Goal: Task Accomplishment & Management: Manage account settings

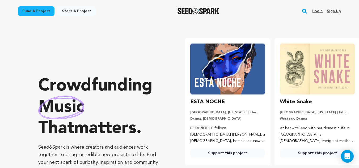
click at [317, 11] on link "Login" at bounding box center [317, 11] width 10 height 9
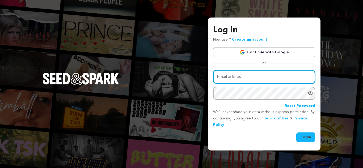
type input "divinescribewritingservices@gmail.com"
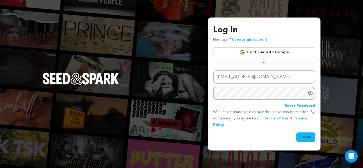
click at [302, 137] on button "Login" at bounding box center [305, 138] width 19 height 10
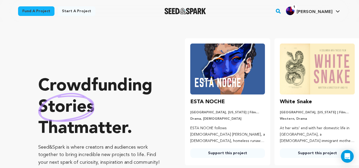
scroll to position [0, 94]
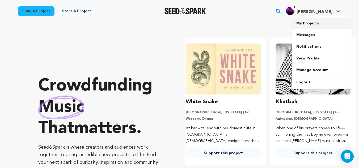
click at [303, 22] on link "My Projects" at bounding box center [322, 24] width 60 height 12
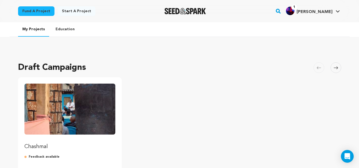
scroll to position [80, 0]
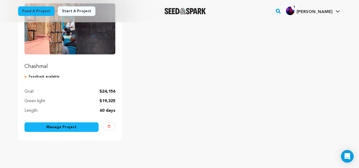
click at [66, 128] on link "Manage Project" at bounding box center [61, 128] width 74 height 10
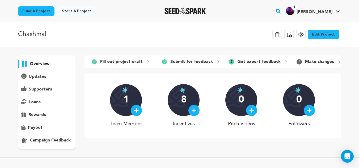
drag, startPoint x: 363, startPoint y: 62, endPoint x: 359, endPoint y: 17, distance: 44.9
click at [359, 17] on div "Fund a project Start a project Search" at bounding box center [179, 11] width 359 height 22
click at [332, 36] on link "Edit Project" at bounding box center [323, 35] width 31 height 10
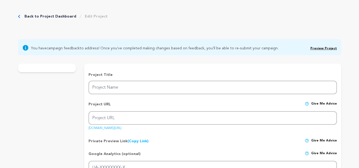
type input "Chashmal"
type input "chashmal"
type input "A history obscured, a people hidden, a secret key, a Light imperceptible: trave…"
type textarea "Every great film begins with a story that refuses to stay hidden. For centuries…"
type textarea "Our documentary is a healing act of remembrance and restoration. From Benin to …"
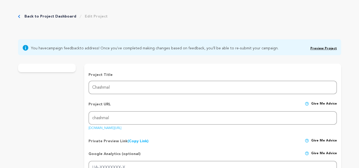
radio input "true"
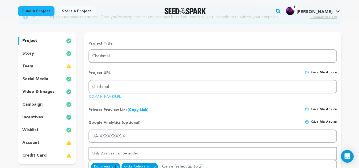
scroll to position [74, 0]
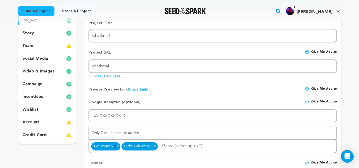
click at [35, 72] on p "video & images" at bounding box center [38, 71] width 32 height 6
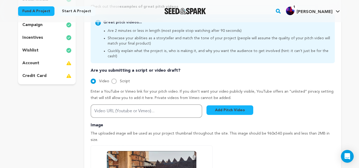
scroll to position [142, 0]
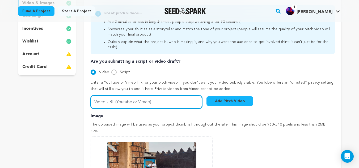
click at [165, 101] on input "Video URL (Youtube or Vimeo)..." at bounding box center [147, 102] width 112 height 14
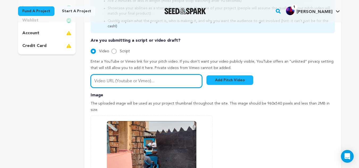
scroll to position [78, 0]
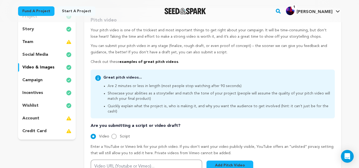
click at [43, 80] on div "campaign" at bounding box center [47, 80] width 58 height 9
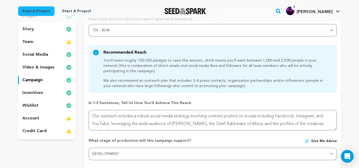
click at [45, 90] on div "incentives" at bounding box center [47, 93] width 58 height 9
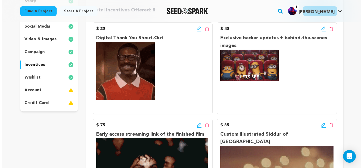
scroll to position [110, 0]
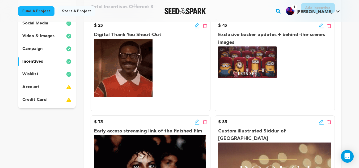
click at [196, 28] on icon at bounding box center [197, 25] width 5 height 5
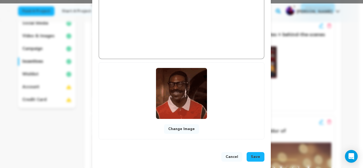
scroll to position [171, 0]
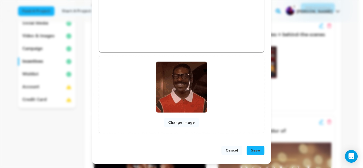
click at [179, 124] on button "Change Image" at bounding box center [181, 123] width 35 height 10
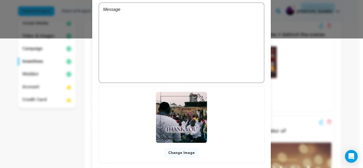
scroll to position [160, 0]
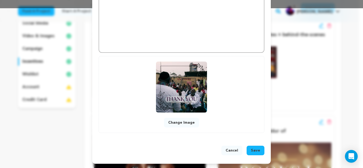
click at [254, 151] on span "Save" at bounding box center [255, 150] width 9 height 5
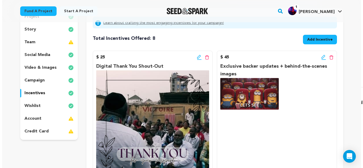
scroll to position [79, 0]
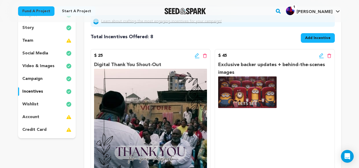
click at [196, 56] on icon at bounding box center [197, 55] width 4 height 4
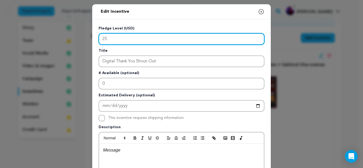
click at [120, 40] on input "25" at bounding box center [182, 39] width 166 height 12
type input "2"
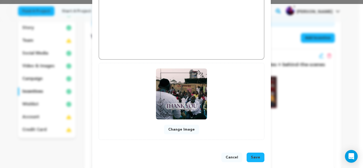
scroll to position [166, 0]
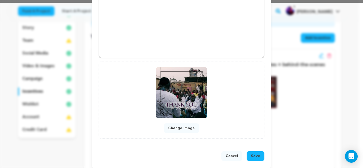
type input "15"
click at [252, 157] on span "Save" at bounding box center [255, 156] width 9 height 5
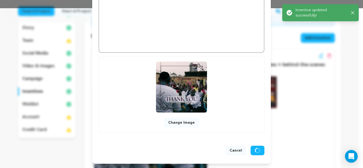
scroll to position [0, 0]
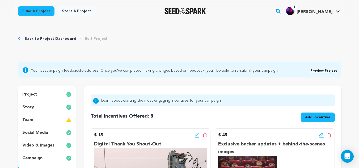
click at [302, 119] on button "Add Incentive" at bounding box center [318, 118] width 34 height 10
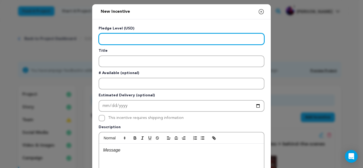
click at [208, 40] on input "Enter level" at bounding box center [182, 39] width 166 height 12
type input "25"
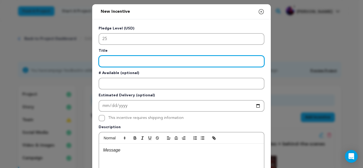
click at [183, 61] on input "Enter title" at bounding box center [182, 62] width 166 height 12
click at [132, 62] on input "Exclusive Pesach Recipe Ebook" at bounding box center [182, 62] width 166 height 12
type input "Exclusive Pesach (Passover) Recipe Ebook"
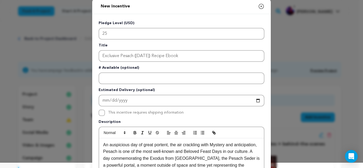
scroll to position [12, 0]
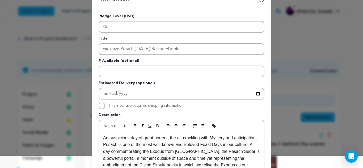
click at [125, 166] on p "An auspicious day of great portent, the air crackling with Mystery and anticipa…" at bounding box center [181, 155] width 157 height 41
click at [246, 168] on p "An auspicious day of great portent, the air crackling with Mystery and anticipa…" at bounding box center [181, 155] width 157 height 41
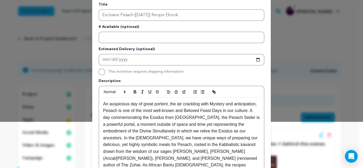
scroll to position [53, 0]
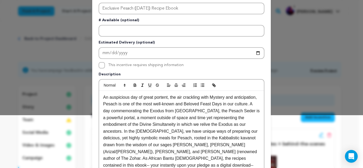
click at [198, 159] on p "An auspicious day of great portent, the air crackling with Mystery and anticipa…" at bounding box center [181, 131] width 157 height 75
click at [119, 160] on p "An auspicious day of great portent, the air crackling with Mystery and anticipa…" at bounding box center [181, 131] width 157 height 75
click at [234, 160] on p "An auspicious day of great portent, the air crackling with Mystery and anticipa…" at bounding box center [181, 135] width 157 height 82
click at [123, 166] on p "An auspicious day of great portent, the air crackling with Mystery and anticipa…" at bounding box center [181, 138] width 157 height 89
click at [155, 166] on p "An auspicious day of great portent, the air crackling with Mystery and anticipa…" at bounding box center [181, 138] width 157 height 89
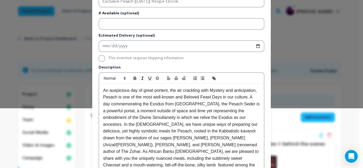
scroll to position [66, 0]
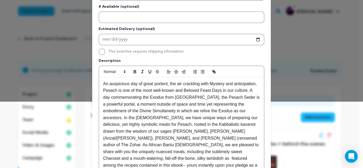
click at [215, 166] on p "An auspicious day of great portent, the air crackling with Mystery and anticipa…" at bounding box center [181, 128] width 157 height 95
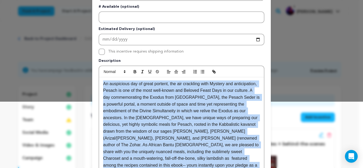
copy p "An auspicious day of great portent, the air crackling with Mystery and anticipa…"
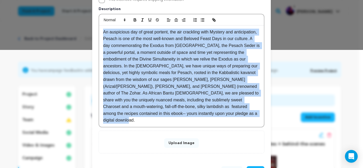
scroll to position [132, 0]
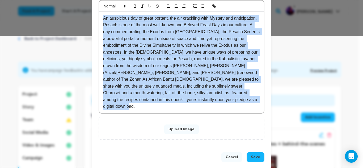
click at [188, 125] on button "Upload Image" at bounding box center [181, 130] width 35 height 10
click at [178, 77] on p "An auspicious day of great portent, the air crackling with Mystery and anticipa…" at bounding box center [181, 62] width 157 height 95
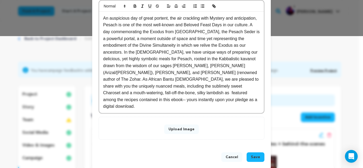
click at [109, 95] on p "An auspicious day of great portent, the air crackling with Mystery and anticipa…" at bounding box center [181, 62] width 157 height 95
click at [173, 105] on div "An auspicious day of great portent, the air crackling with Mystery and anticipa…" at bounding box center [181, 63] width 165 height 102
click at [186, 125] on button "Upload Image" at bounding box center [181, 130] width 35 height 10
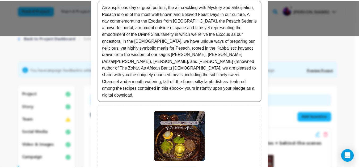
scroll to position [175, 0]
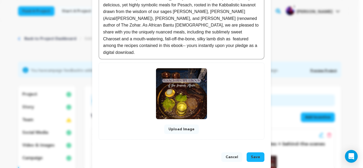
click at [259, 153] on button "Save" at bounding box center [256, 158] width 18 height 10
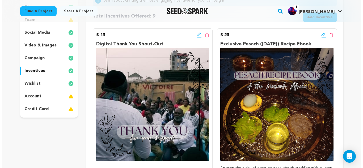
scroll to position [89, 0]
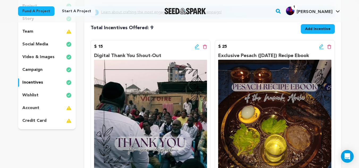
click at [198, 47] on icon at bounding box center [197, 46] width 4 height 4
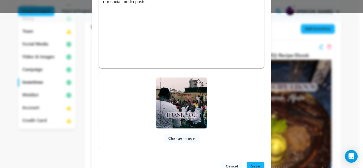
scroll to position [171, 0]
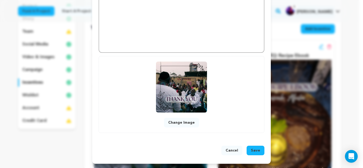
click at [258, 148] on button "Save" at bounding box center [256, 151] width 18 height 10
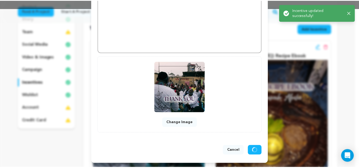
scroll to position [0, 0]
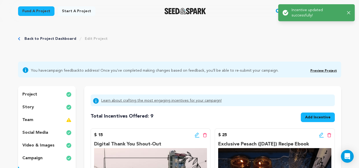
click at [175, 115] on div "Total Incentives Offered: Incentives: 9 Add Incentive" at bounding box center [213, 116] width 244 height 16
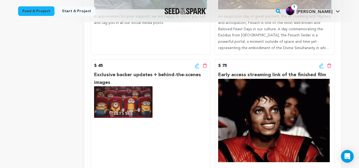
scroll to position [254, 0]
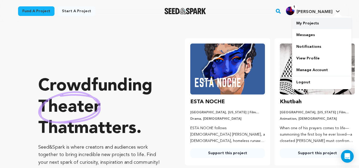
click at [307, 24] on link "My Projects" at bounding box center [322, 24] width 60 height 12
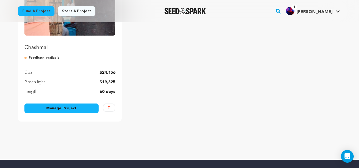
scroll to position [107, 0]
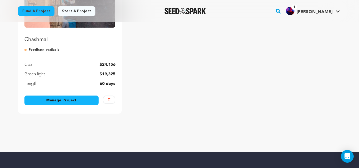
click at [68, 97] on link "Manage Project" at bounding box center [61, 101] width 74 height 10
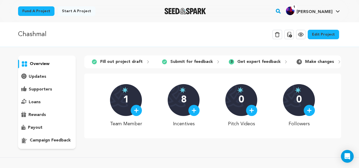
click at [56, 139] on p "campaign feedback" at bounding box center [50, 140] width 41 height 6
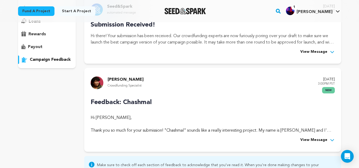
scroll to position [136, 0]
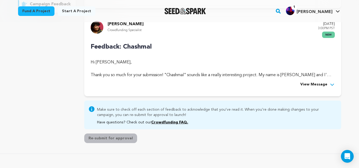
click at [324, 85] on span "View Message" at bounding box center [313, 85] width 27 height 6
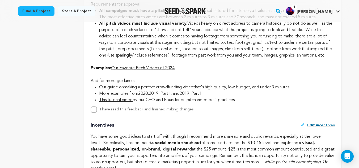
scroll to position [495, 0]
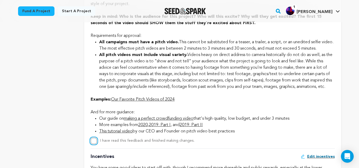
click at [92, 144] on input "I have read this feedback and finished making changes." at bounding box center [94, 141] width 6 height 6
checkbox input "true"
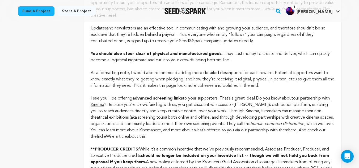
scroll to position [686, 0]
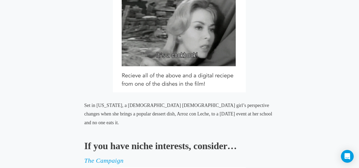
scroll to position [2610, 0]
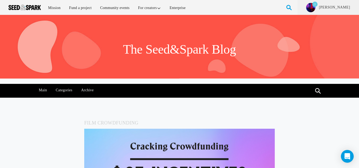
scroll to position [2610, 0]
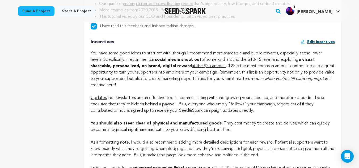
scroll to position [658, 0]
